Goal: Use online tool/utility: Utilize a website feature to perform a specific function

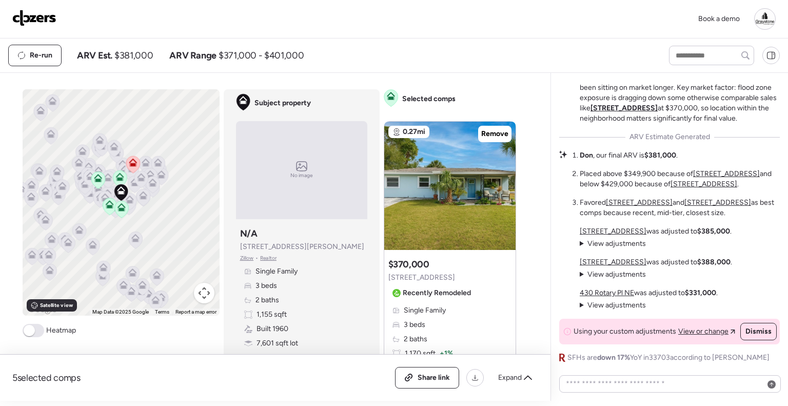
click at [39, 18] on img at bounding box center [34, 18] width 44 height 16
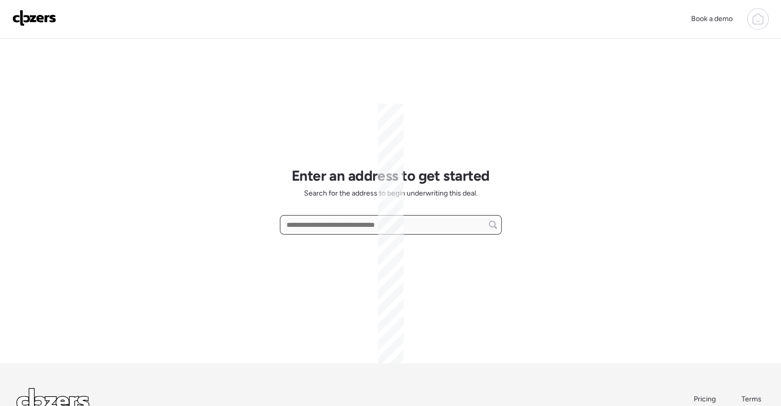
click at [361, 223] on input "text" at bounding box center [390, 225] width 213 height 14
click at [319, 234] on div at bounding box center [391, 225] width 222 height 20
click at [321, 230] on input "text" at bounding box center [390, 225] width 213 height 14
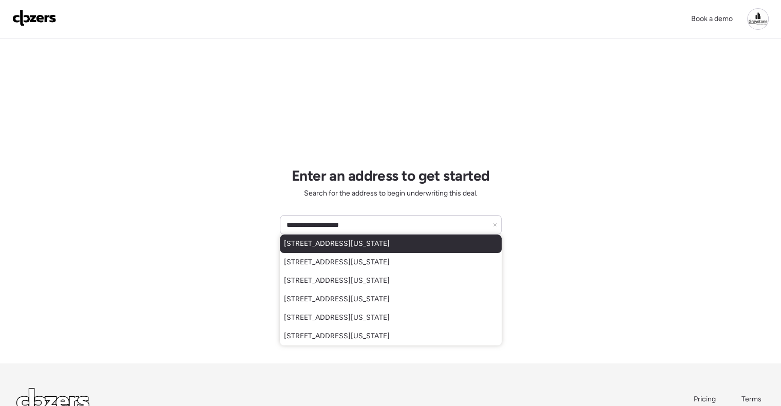
click at [355, 241] on span "[STREET_ADDRESS][US_STATE]" at bounding box center [337, 244] width 106 height 10
type input "**********"
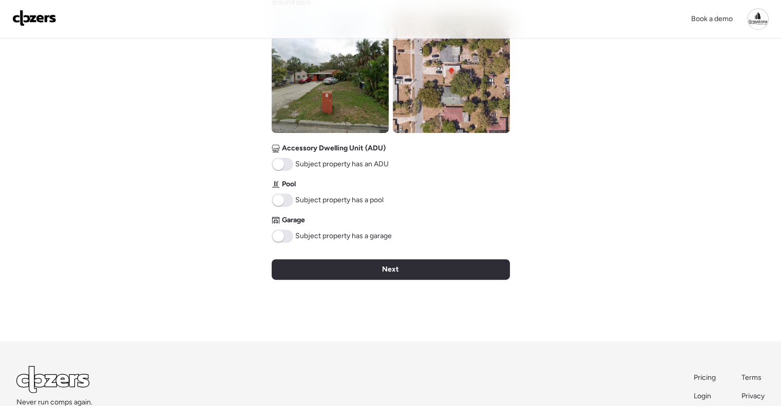
click at [383, 270] on span "Next" at bounding box center [390, 269] width 17 height 10
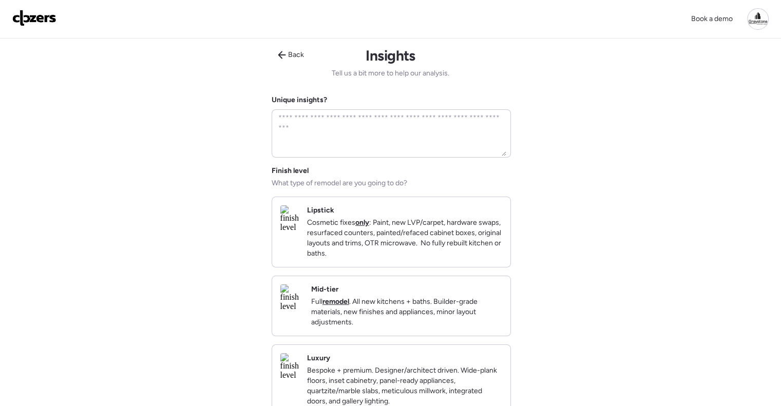
click at [450, 304] on div "Mid-tier Full remodel . All new kitchens + baths. Builder-grade materials, new …" at bounding box center [406, 305] width 191 height 43
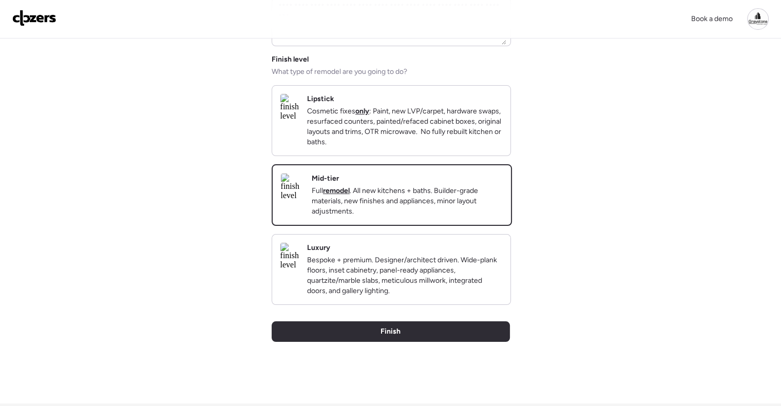
scroll to position [205, 0]
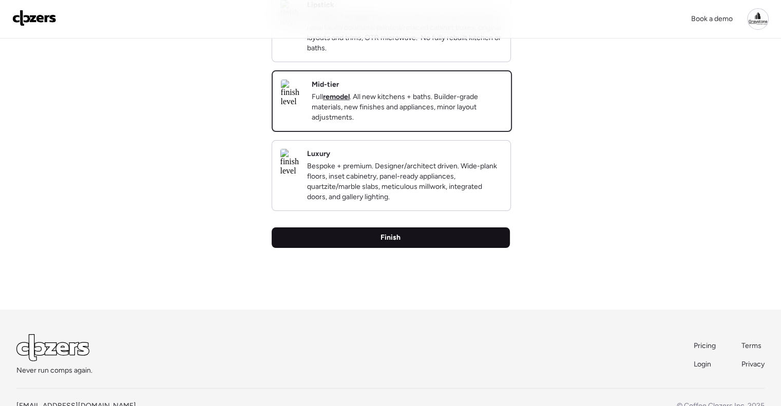
click at [432, 248] on div "Finish" at bounding box center [391, 237] width 238 height 21
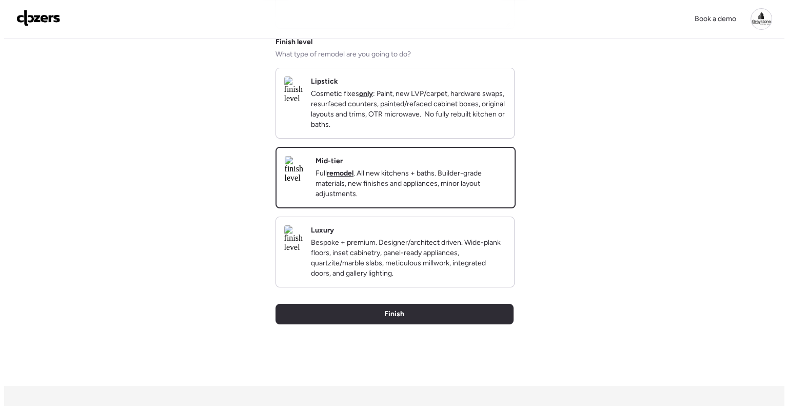
scroll to position [0, 0]
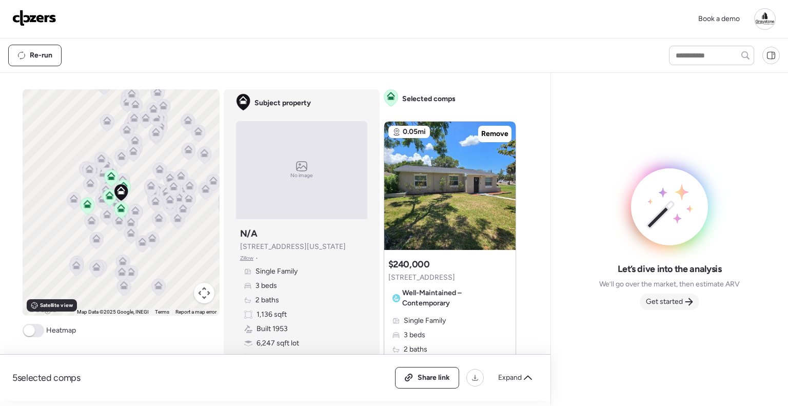
click at [674, 307] on div "Get started" at bounding box center [670, 302] width 60 height 16
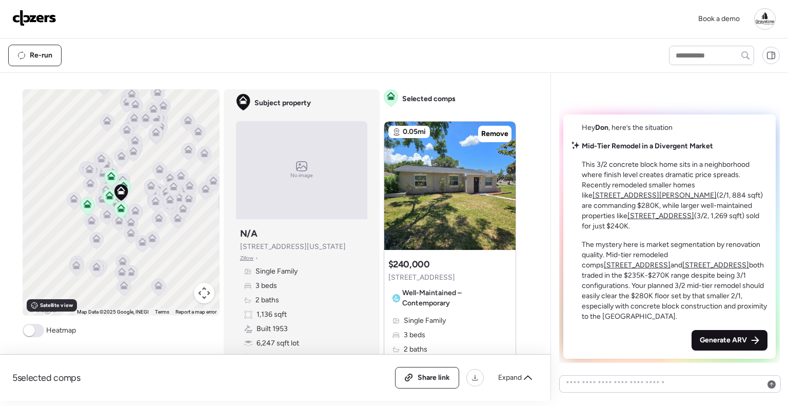
click at [729, 336] on span "Generate ARV" at bounding box center [723, 340] width 47 height 10
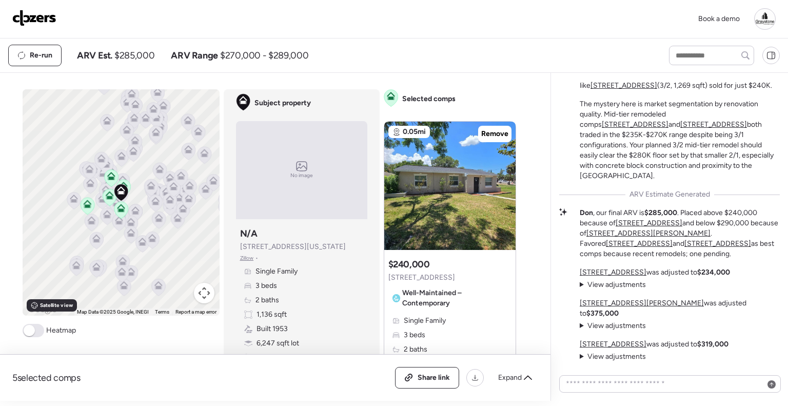
scroll to position [-103, 0]
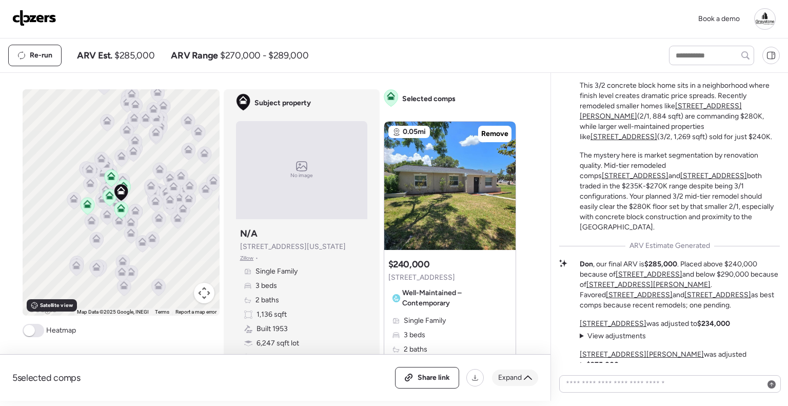
click at [507, 378] on span "Expand" at bounding box center [510, 378] width 24 height 10
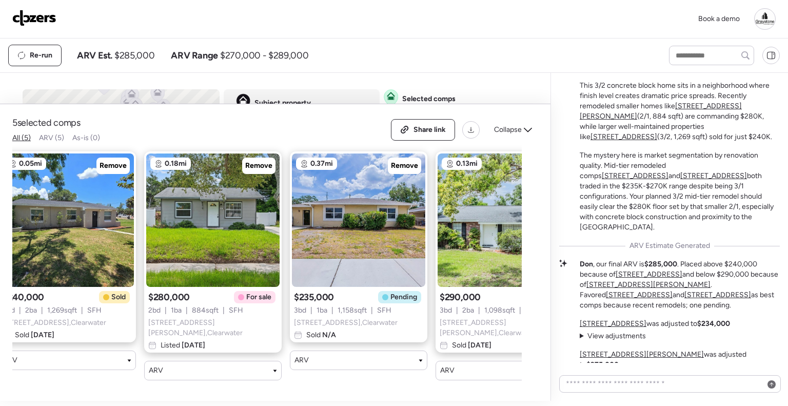
scroll to position [0, 0]
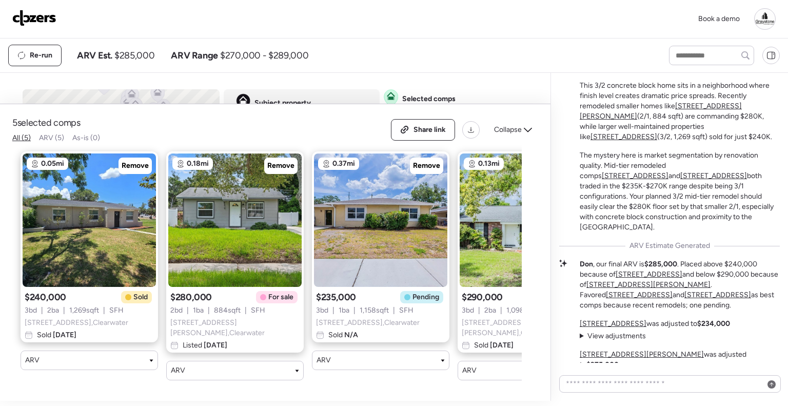
click at [45, 18] on img at bounding box center [34, 18] width 44 height 16
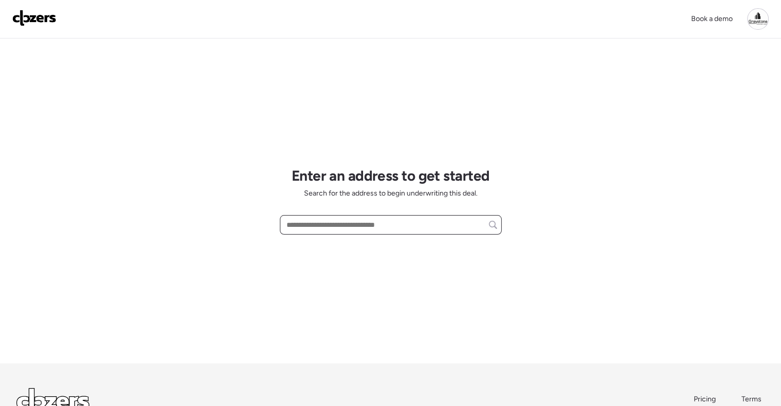
click at [400, 221] on input "text" at bounding box center [390, 225] width 213 height 14
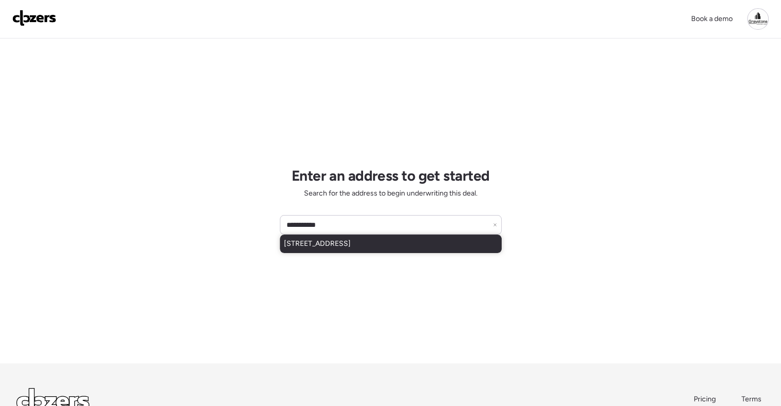
click at [351, 244] on span "15165 Waverly St, Clearwater, FL, 33760" at bounding box center [317, 244] width 67 height 10
type input "**********"
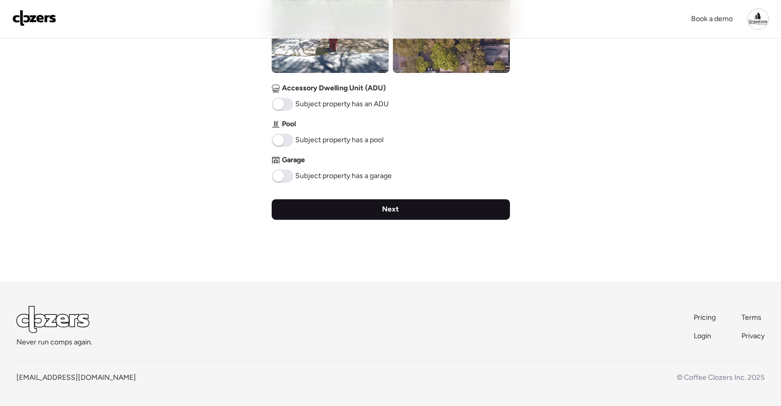
click at [417, 211] on div "Next" at bounding box center [391, 209] width 238 height 21
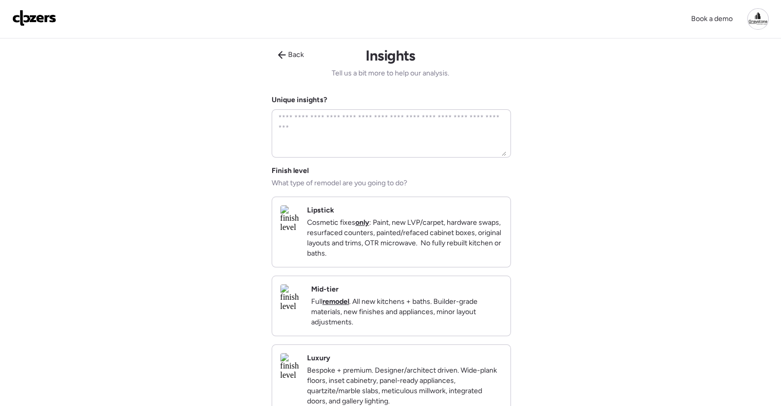
click at [423, 301] on div "Mid-tier Full remodel . All new kitchens + baths. Builder-grade materials, new …" at bounding box center [406, 305] width 191 height 43
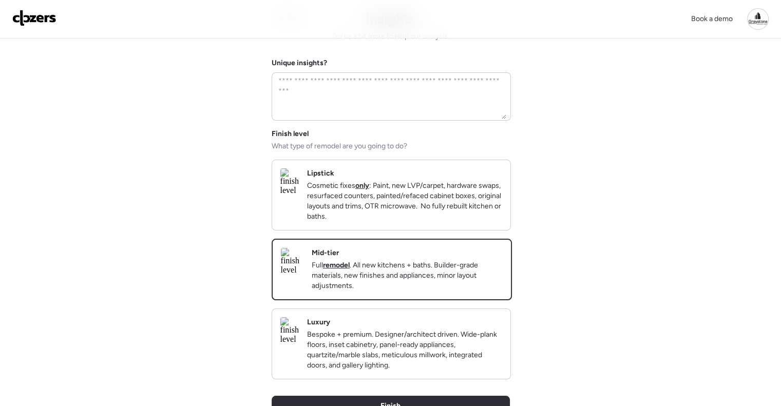
scroll to position [154, 0]
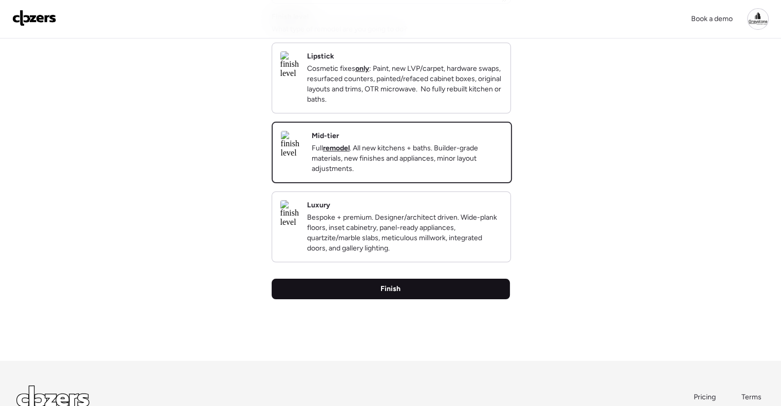
click at [395, 294] on span "Finish" at bounding box center [390, 289] width 20 height 10
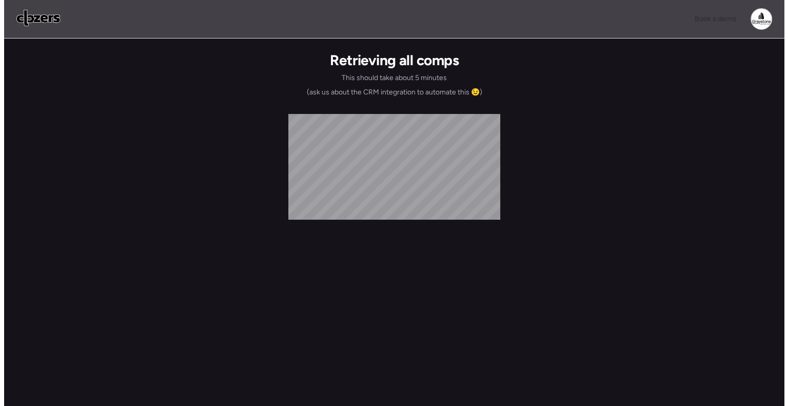
scroll to position [0, 0]
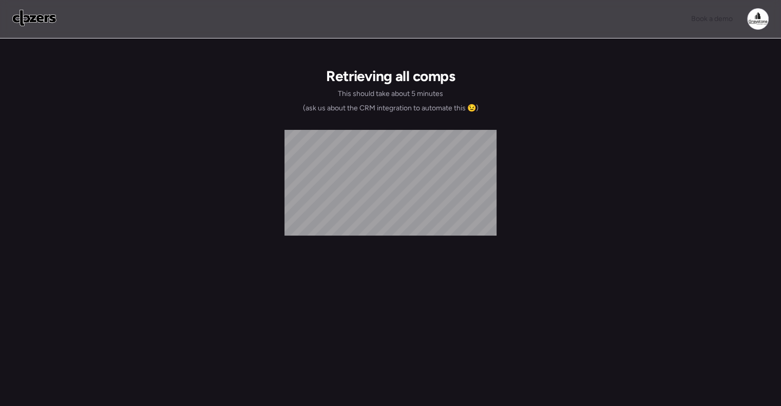
click at [614, 137] on div "Book a demo Retrieving all comps This should take about 5 minutes (ask us about…" at bounding box center [390, 216] width 781 height 433
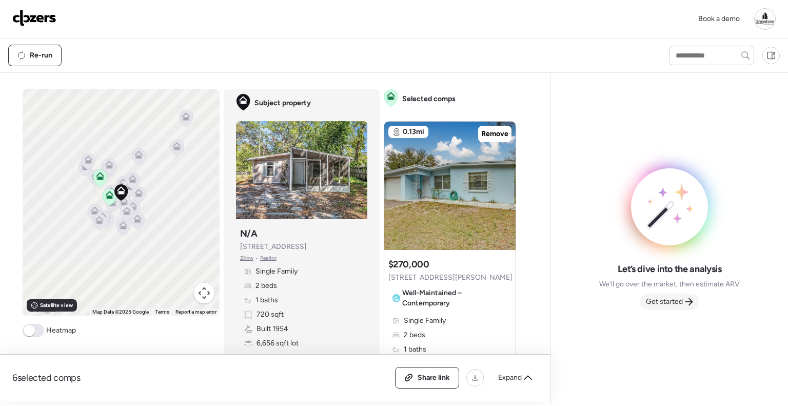
click at [676, 301] on span "Get started" at bounding box center [664, 302] width 37 height 10
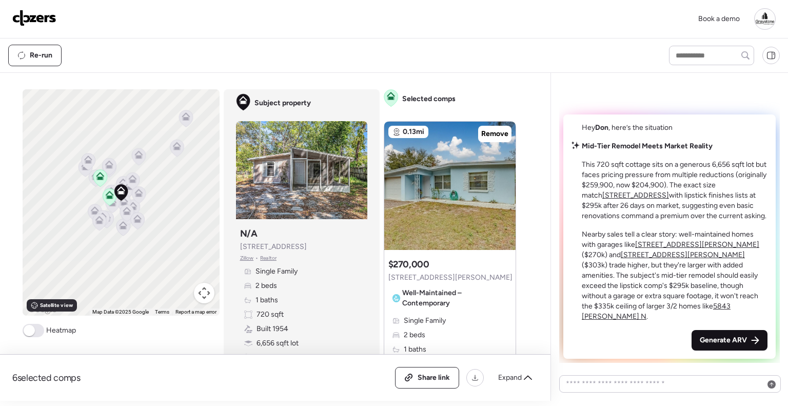
click at [736, 330] on div "Generate ARV" at bounding box center [730, 340] width 76 height 21
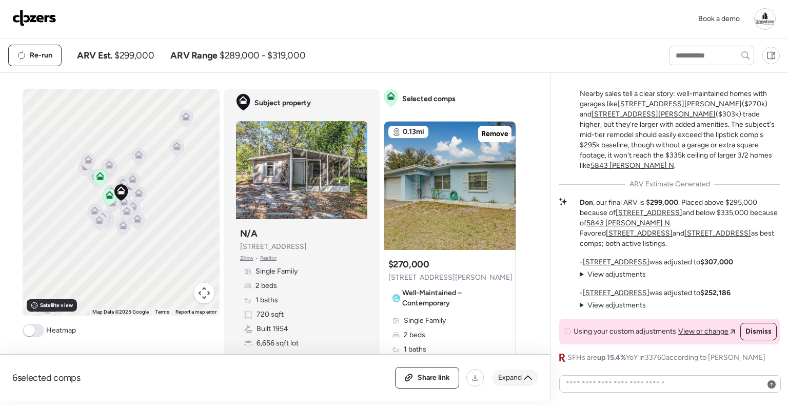
click at [517, 379] on span "Expand" at bounding box center [510, 378] width 24 height 10
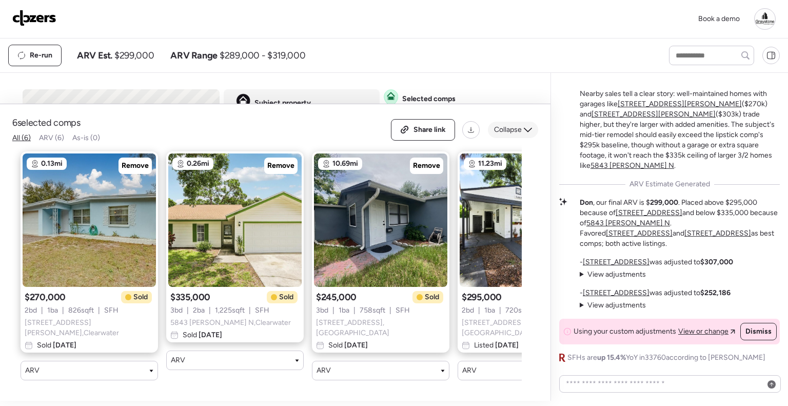
click at [528, 132] on icon at bounding box center [528, 130] width 8 height 5
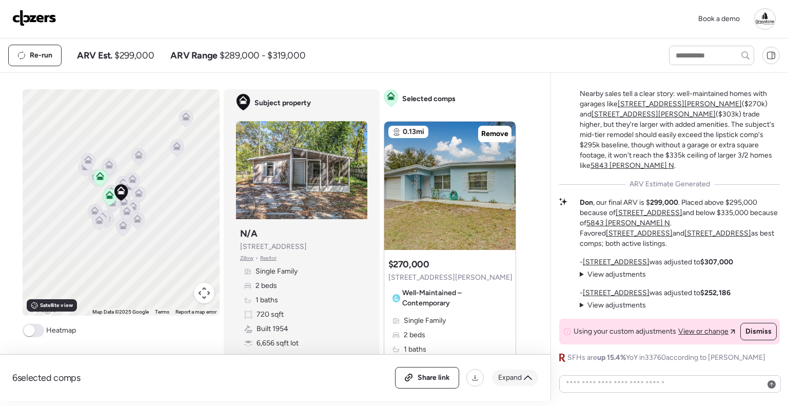
click at [524, 375] on div "Expand" at bounding box center [515, 378] width 46 height 16
